Goal: Submit feedback/report problem: Submit feedback/report problem

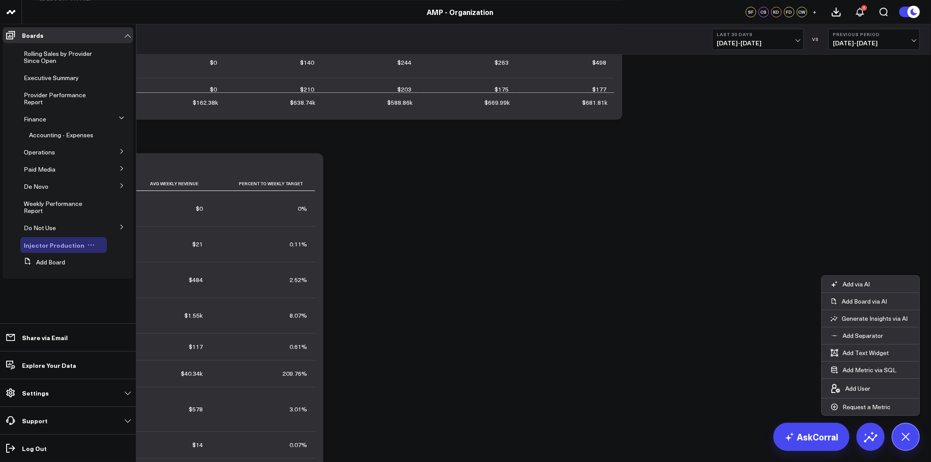
scroll to position [1564, 0]
click at [41, 77] on span "Executive Summary" at bounding box center [51, 77] width 55 height 8
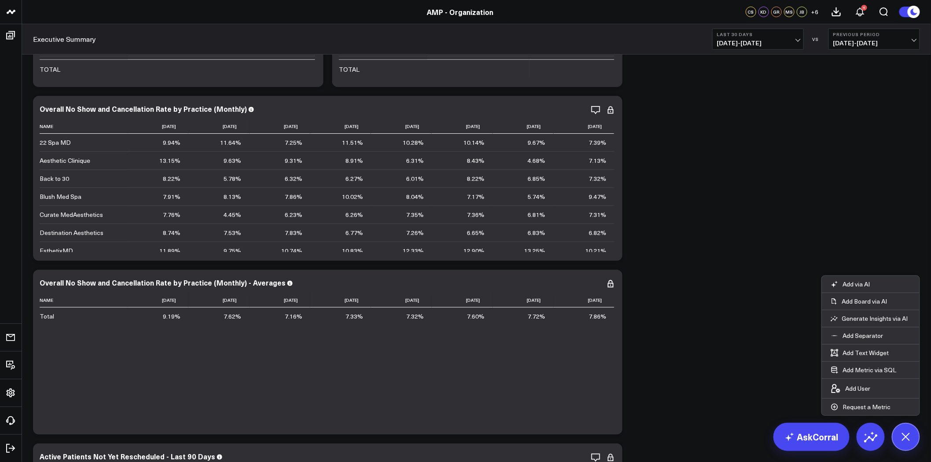
scroll to position [2640, 0]
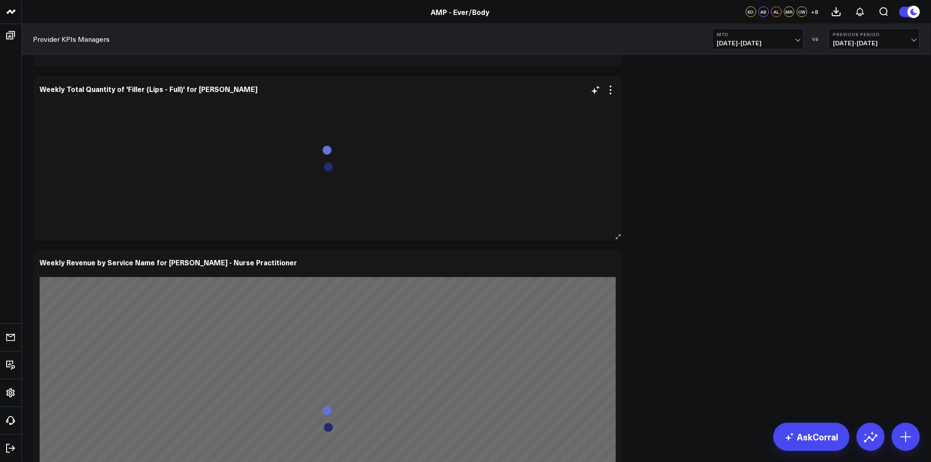
scroll to position [4785, 0]
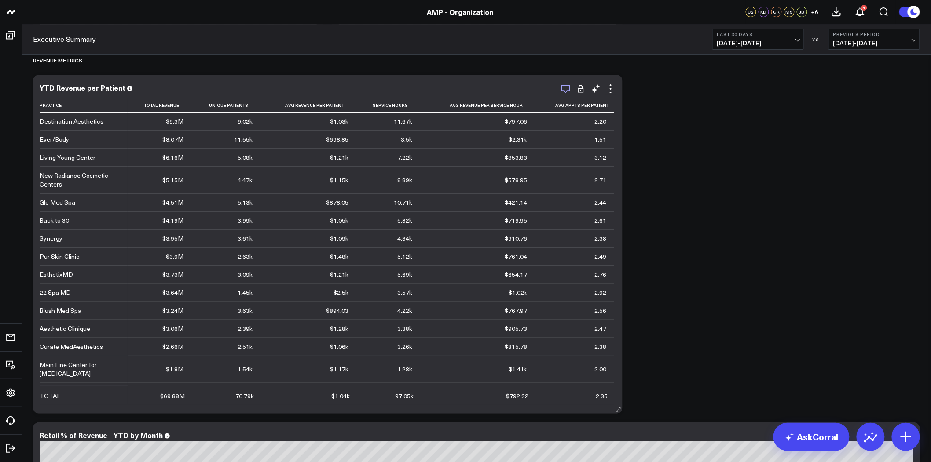
click at [566, 89] on icon "button" at bounding box center [566, 89] width 11 height 11
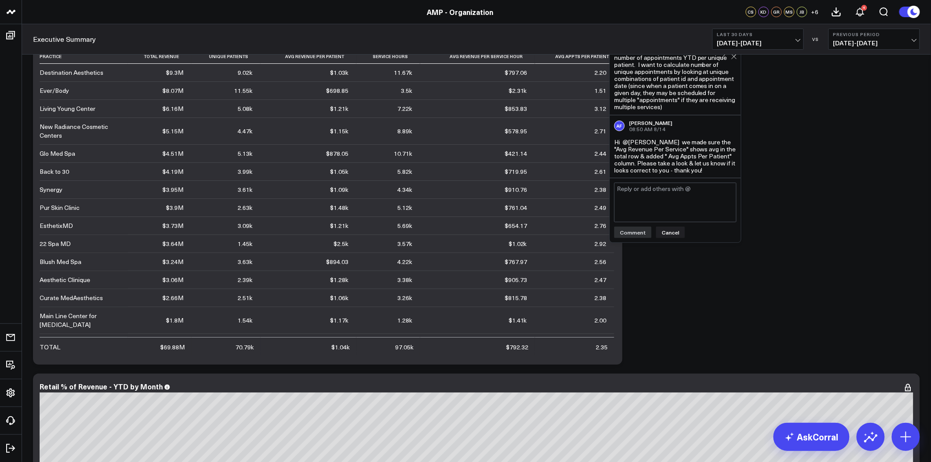
scroll to position [1292, 0]
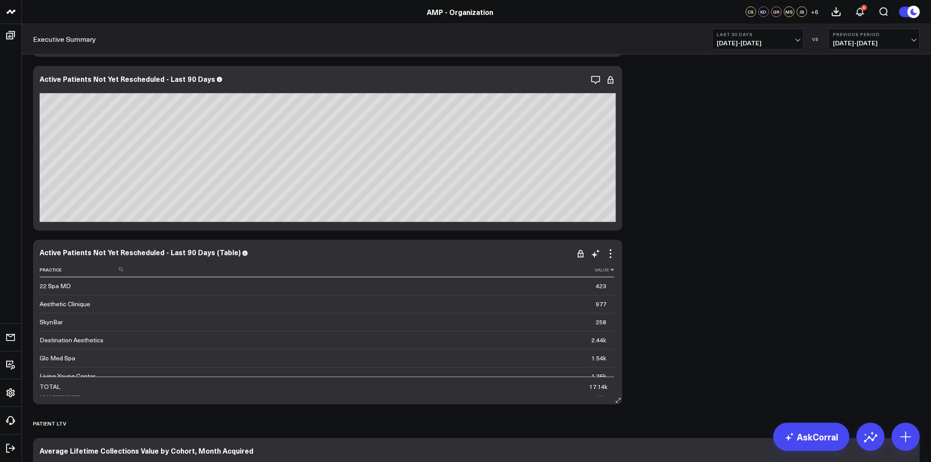
click at [609, 269] on icon at bounding box center [612, 270] width 7 height 5
click at [610, 82] on icon at bounding box center [611, 80] width 11 height 11
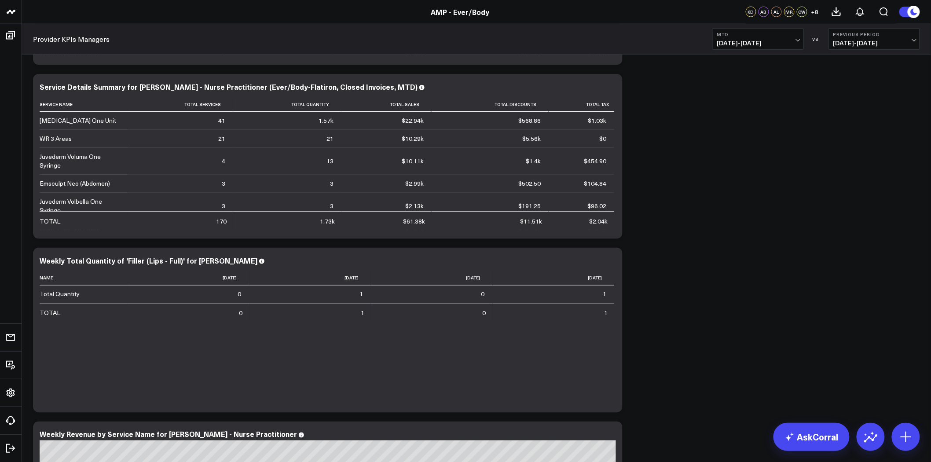
scroll to position [5751, 0]
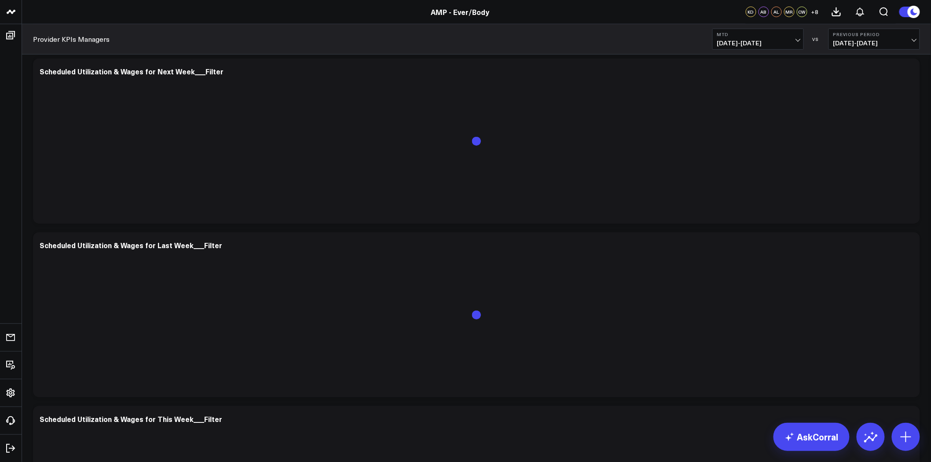
scroll to position [4791, 0]
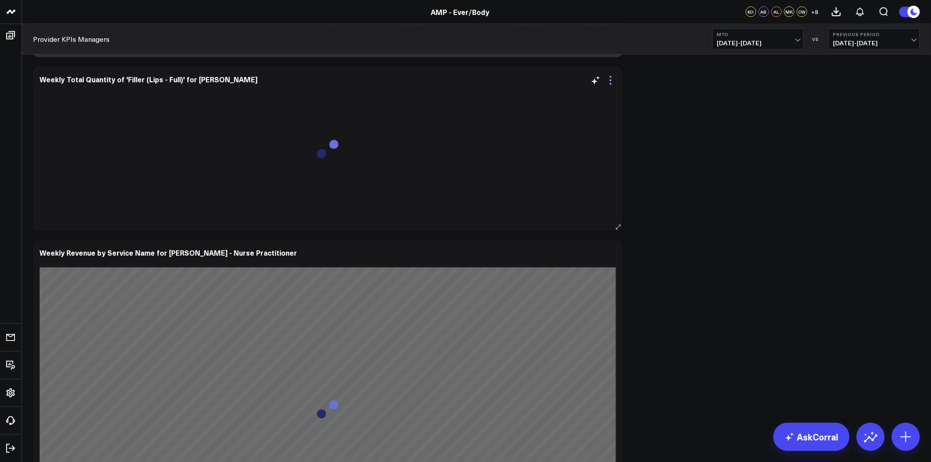
click at [610, 81] on icon at bounding box center [611, 80] width 11 height 11
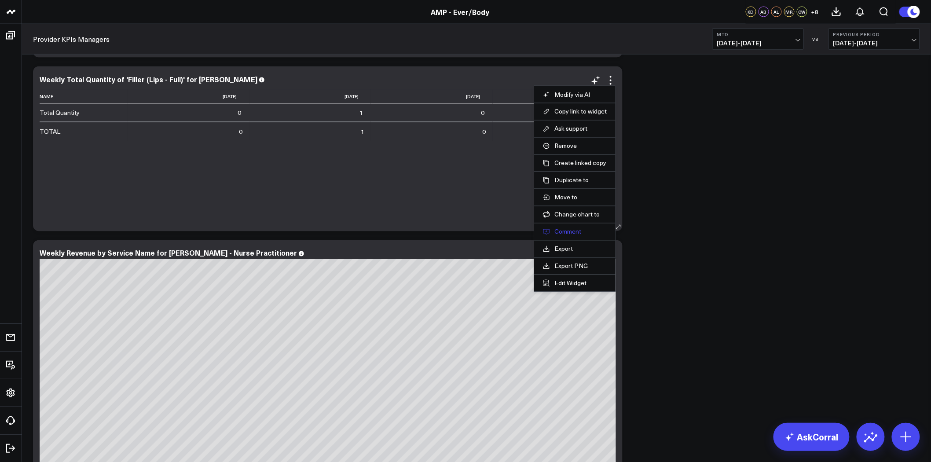
click at [568, 233] on button "Comment" at bounding box center [575, 232] width 64 height 8
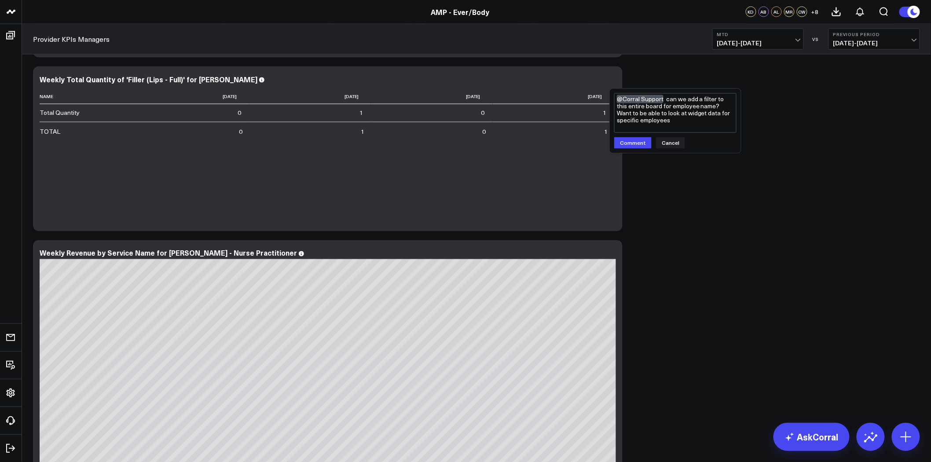
type textarea "@Corral Support can we add a filter to this entire board for employee name? Wan…"
